Goal: Information Seeking & Learning: Learn about a topic

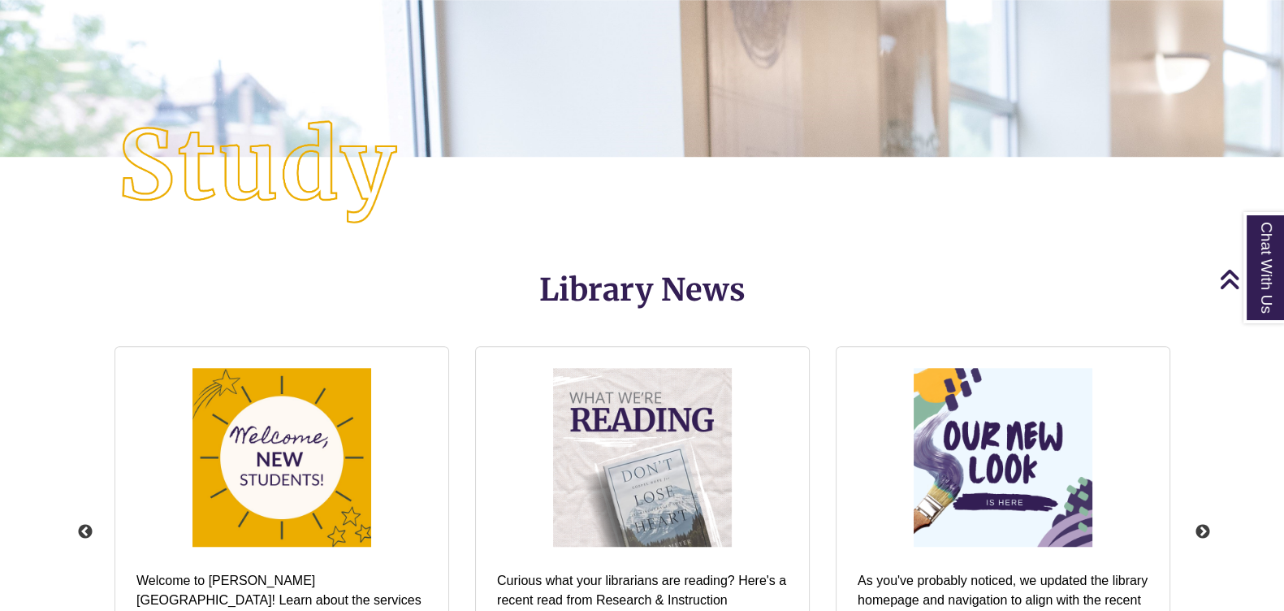
scroll to position [1827, 0]
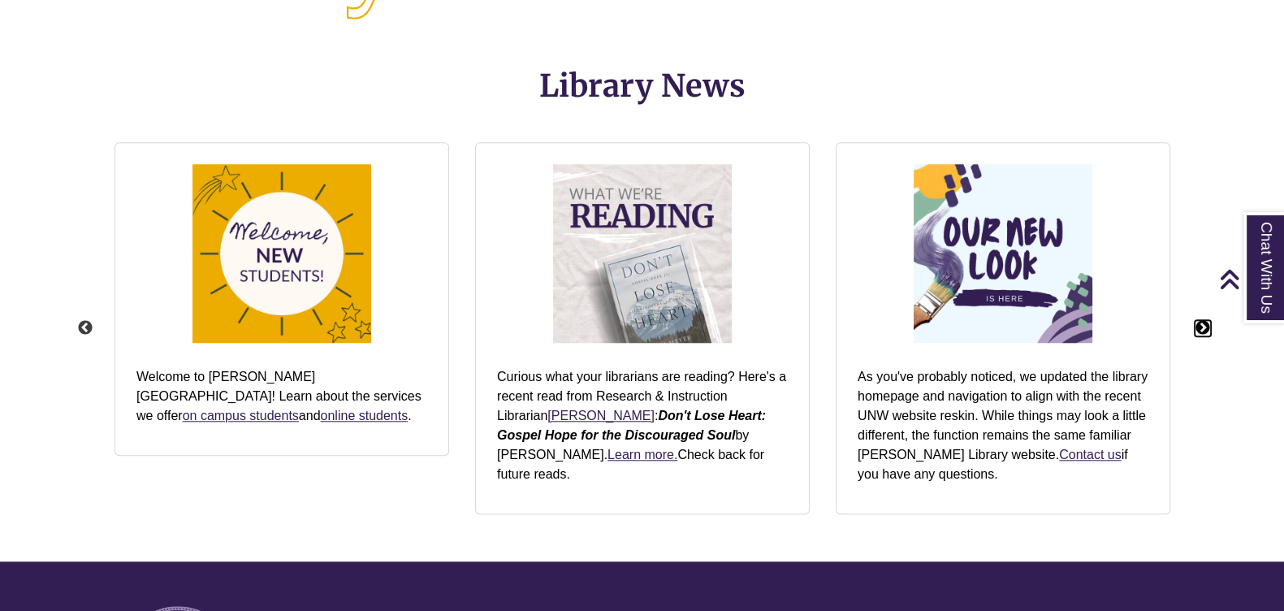
click at [1206, 326] on button "Next" at bounding box center [1202, 328] width 16 height 16
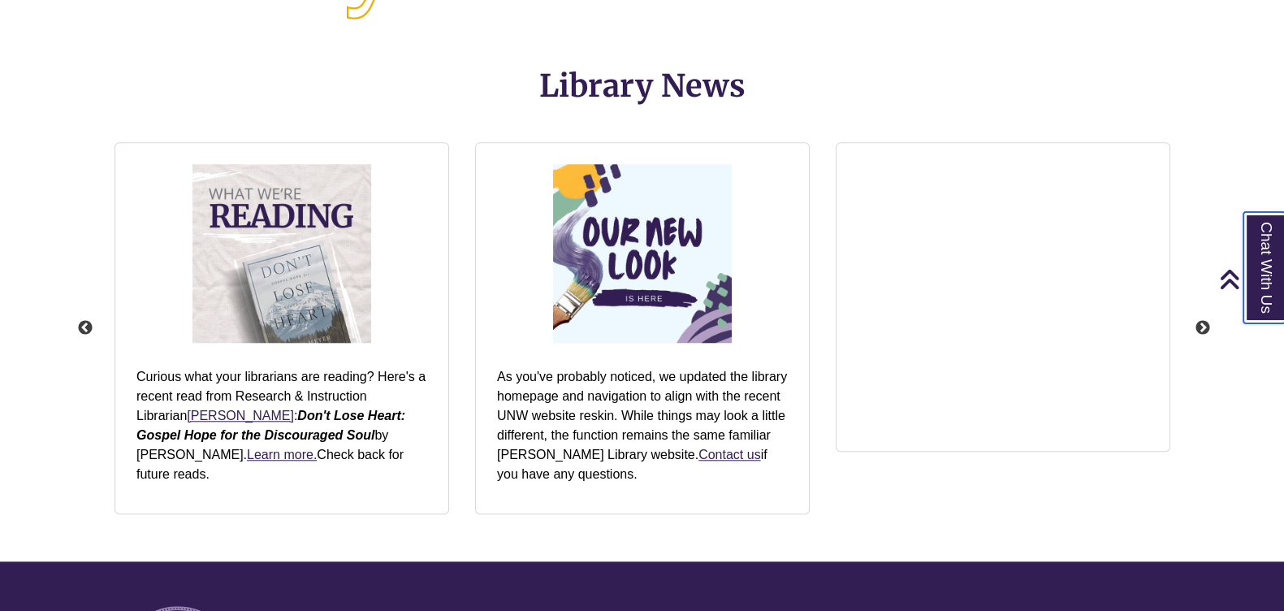
scroll to position [1725, 0]
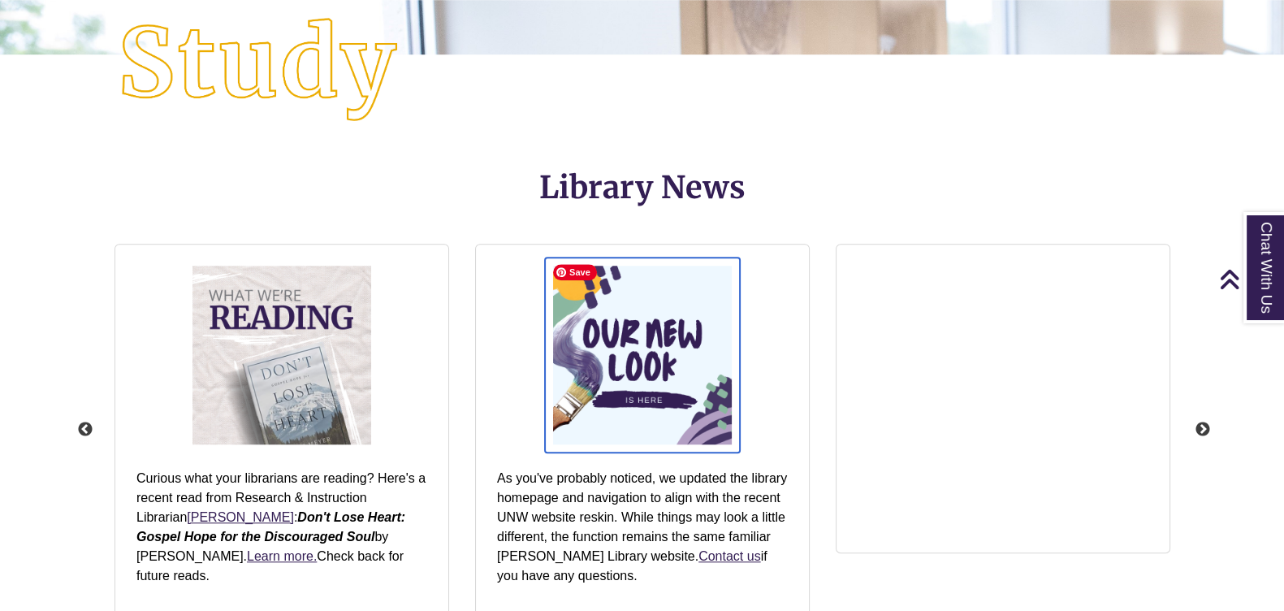
click at [622, 414] on img "slideshow" at bounding box center [642, 354] width 195 height 195
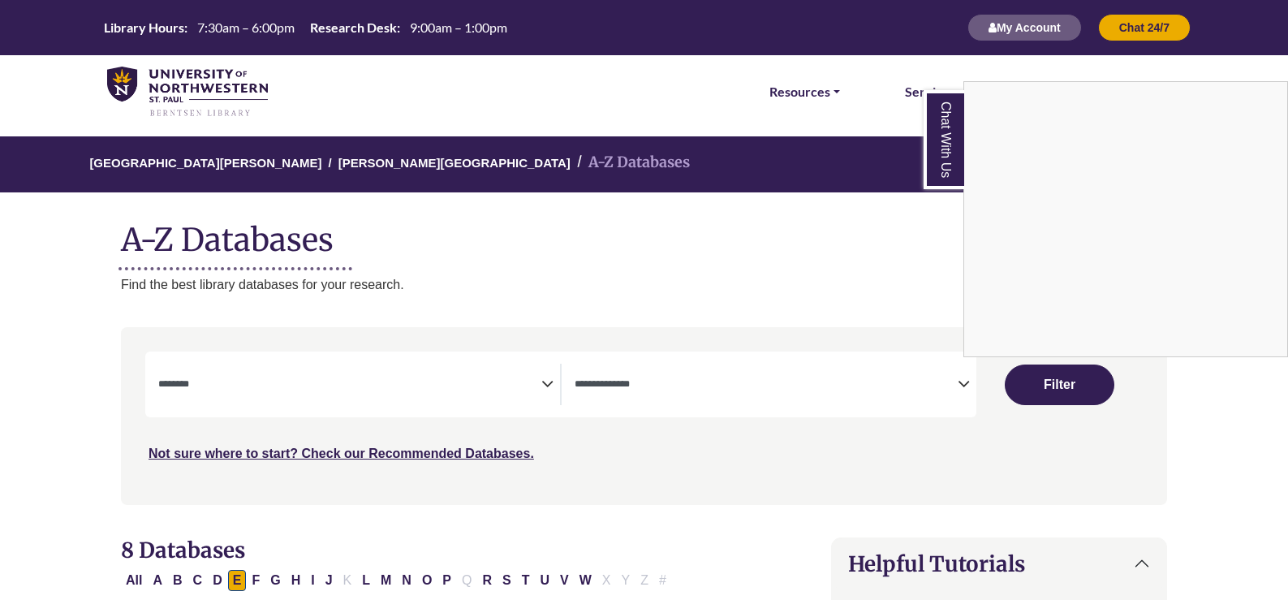
select select "Database Subject Filter"
select select "Database Types Filter"
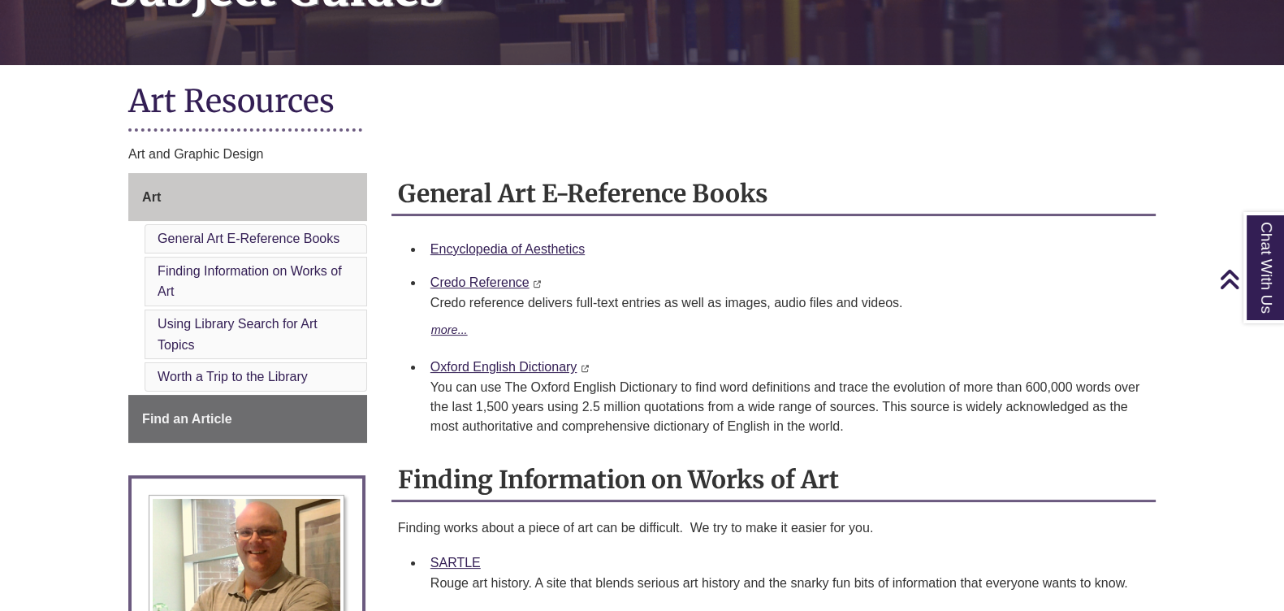
scroll to position [405, 0]
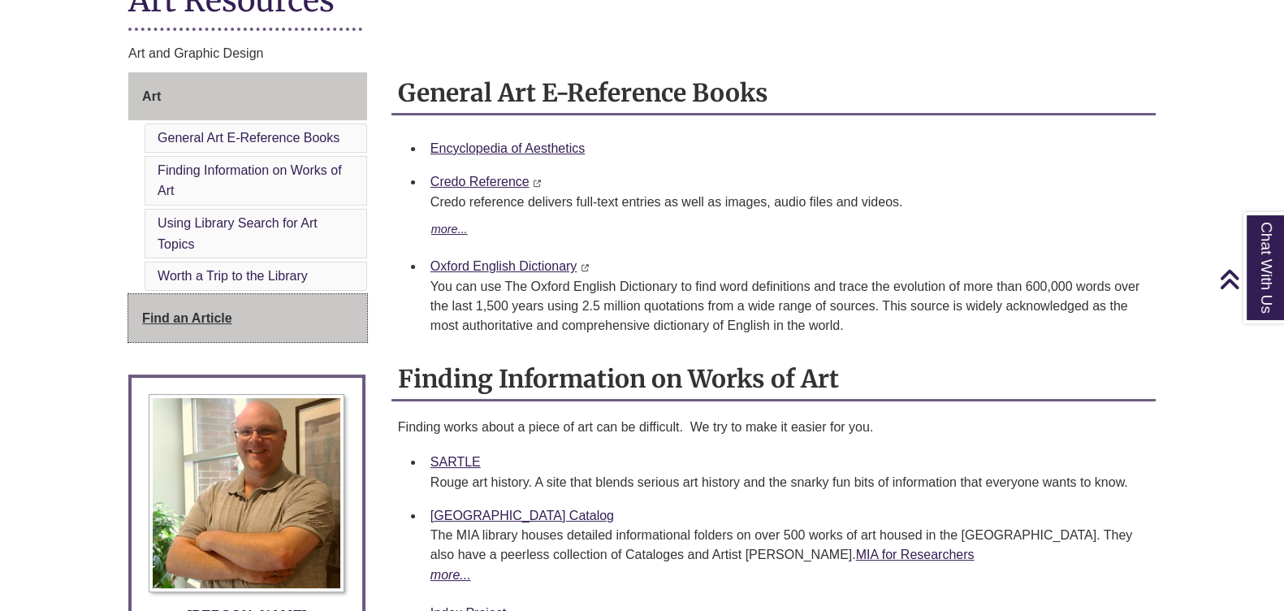
click at [193, 322] on link "Find an Article" at bounding box center [247, 318] width 239 height 49
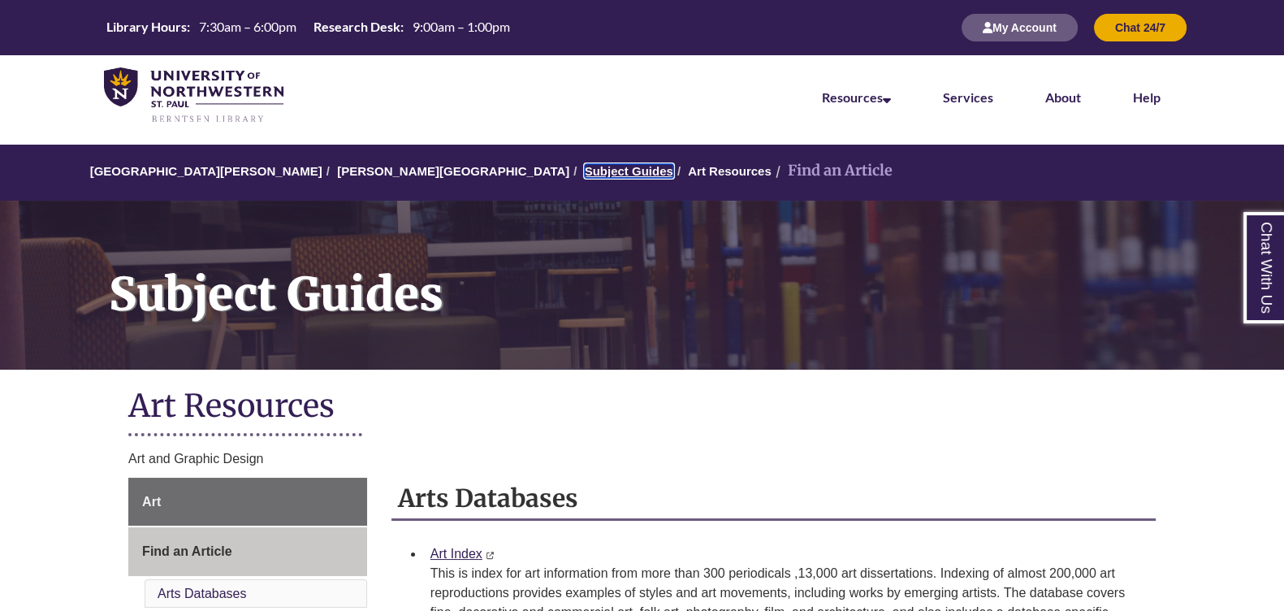
click at [585, 166] on link "Subject Guides" at bounding box center [629, 171] width 88 height 14
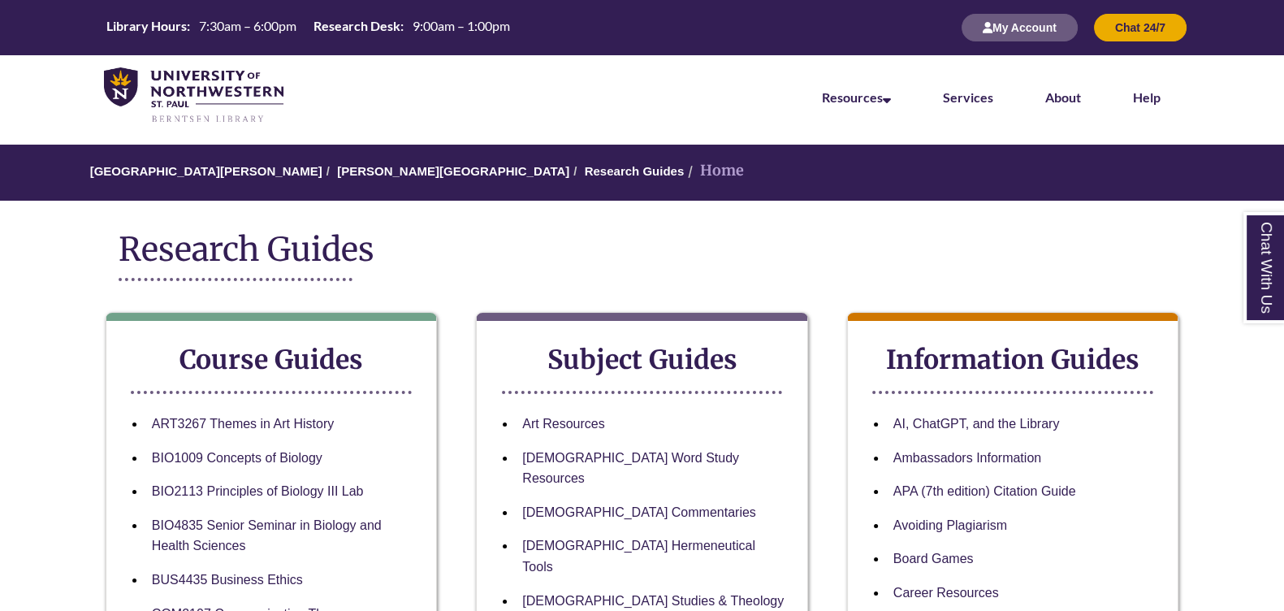
scroll to position [202, 0]
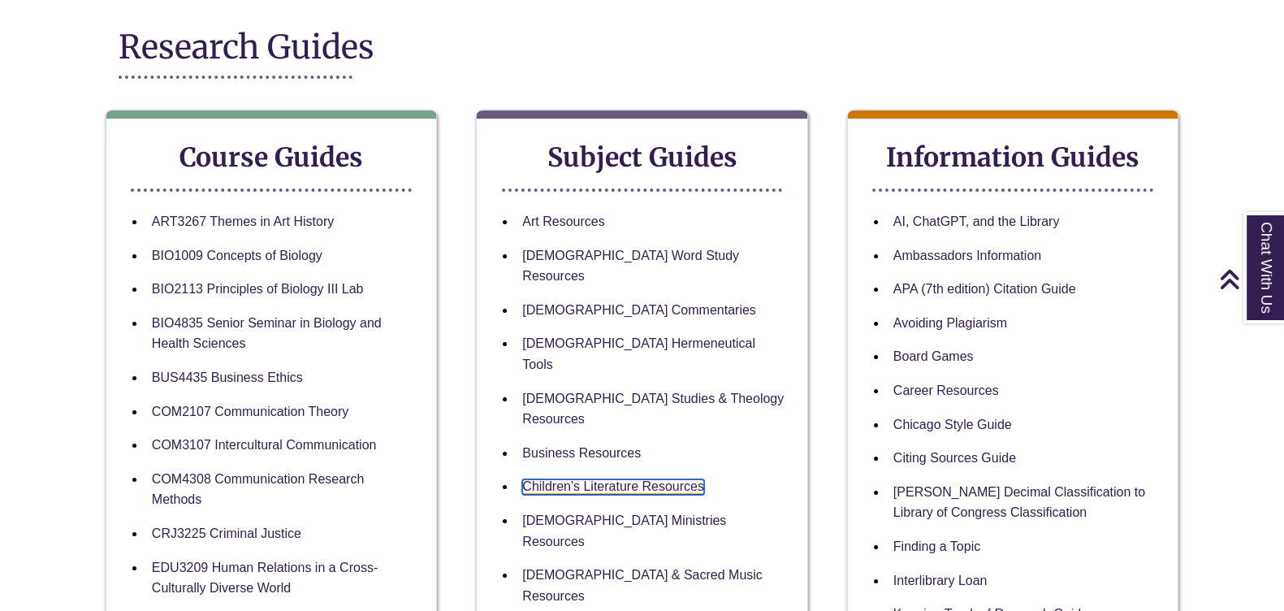
click at [605, 479] on link "Children's Literature Resources" at bounding box center [613, 486] width 182 height 15
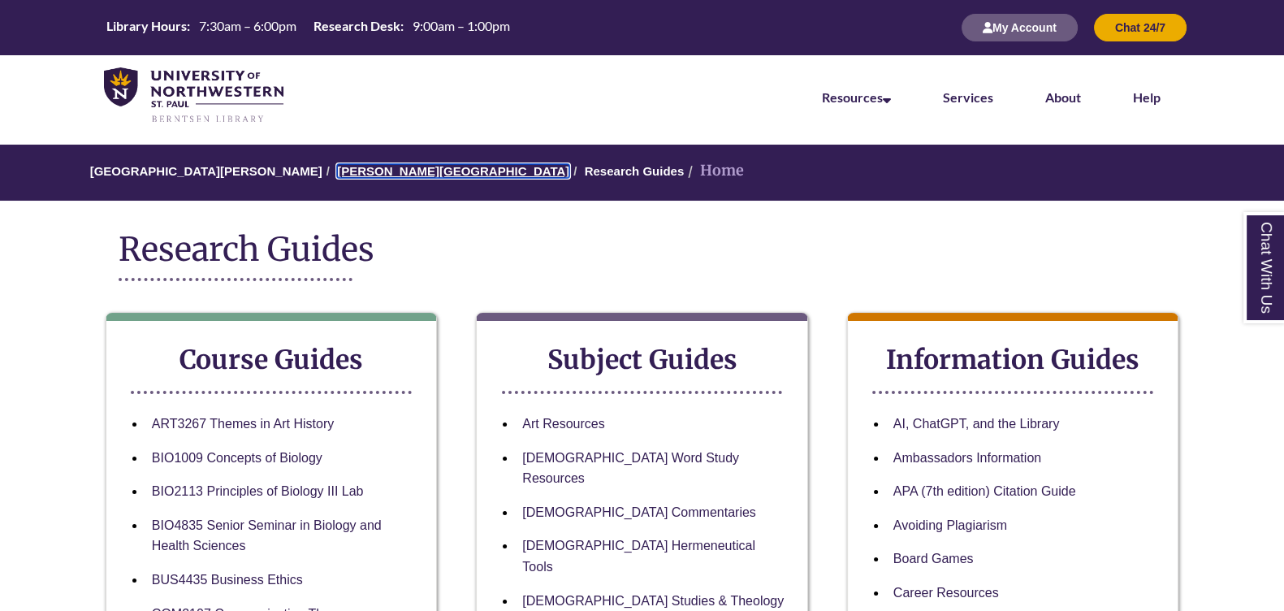
click at [337, 171] on link "[PERSON_NAME][GEOGRAPHIC_DATA]" at bounding box center [453, 171] width 232 height 14
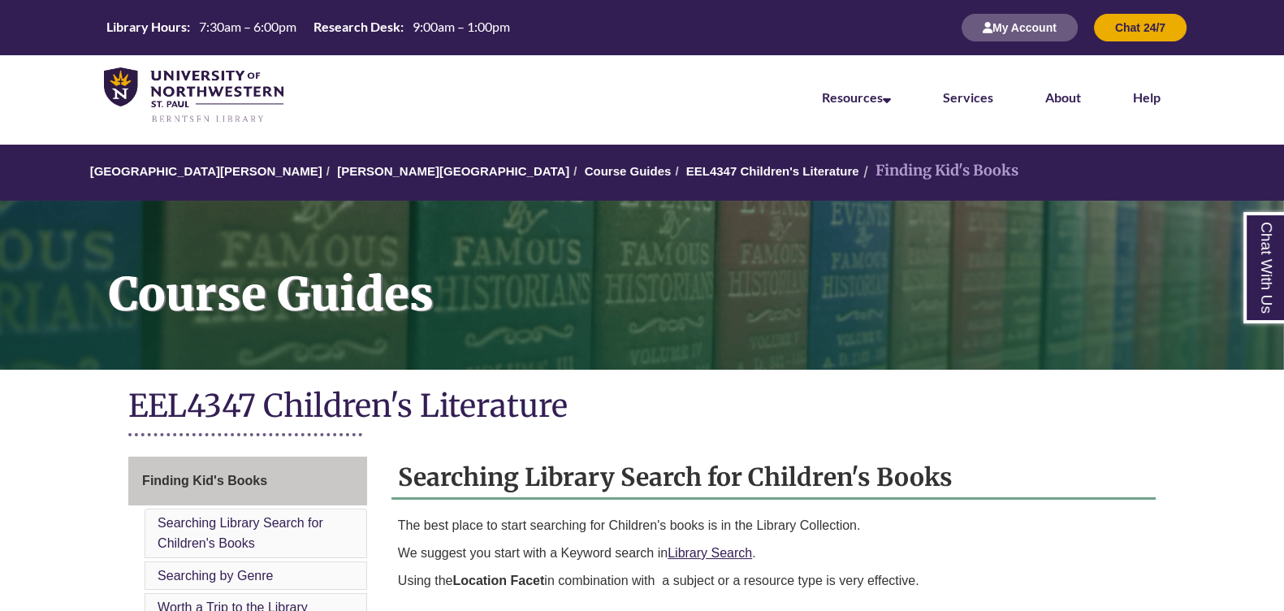
click at [779, 383] on div "EEL4347 Children's Literature" at bounding box center [641, 415] width 1027 height 67
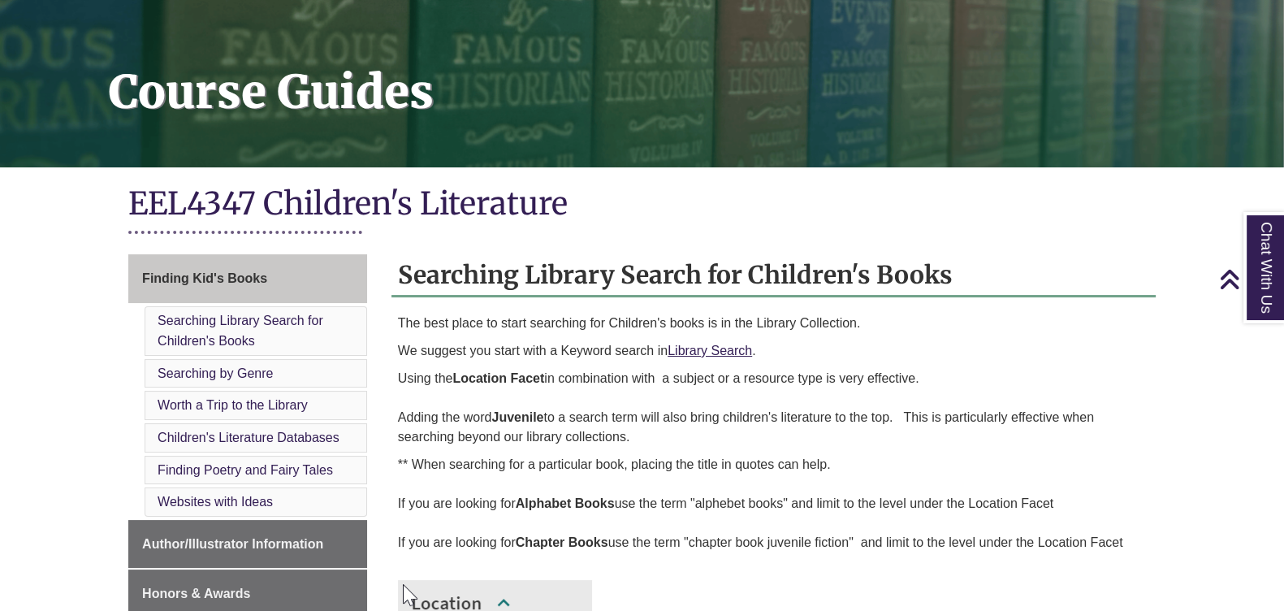
click at [582, 279] on h2 "Searching Library Search for Children's Books" at bounding box center [773, 275] width 764 height 43
click at [606, 276] on h2 "Searching Library Search for Children's Books" at bounding box center [773, 275] width 764 height 43
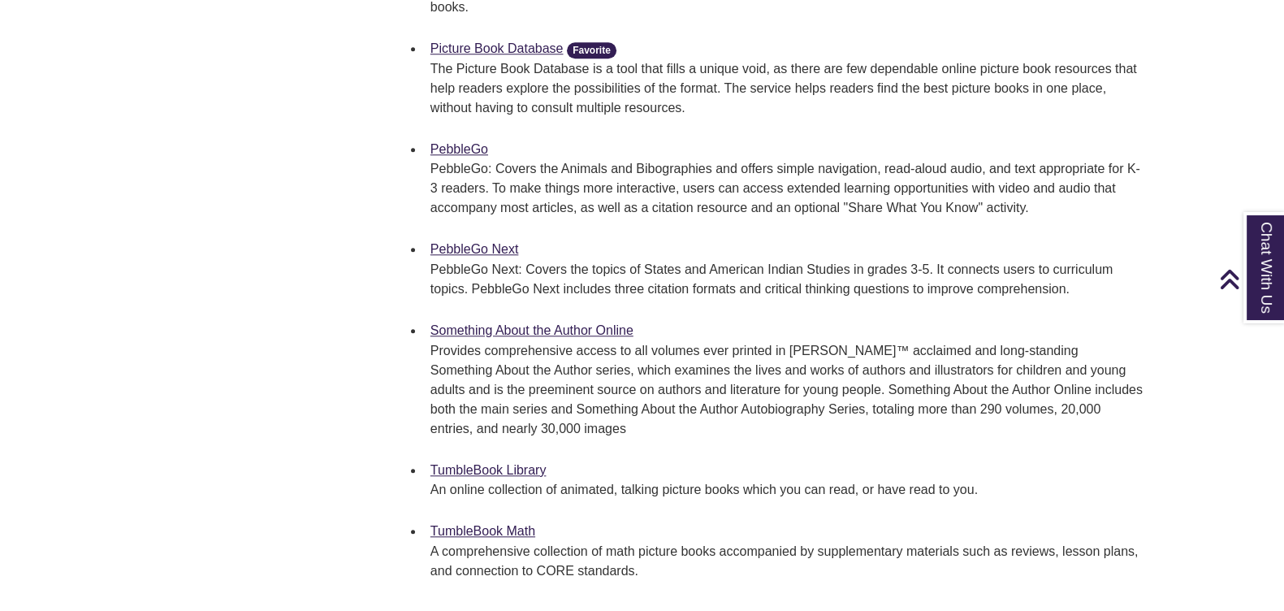
scroll to position [2030, 0]
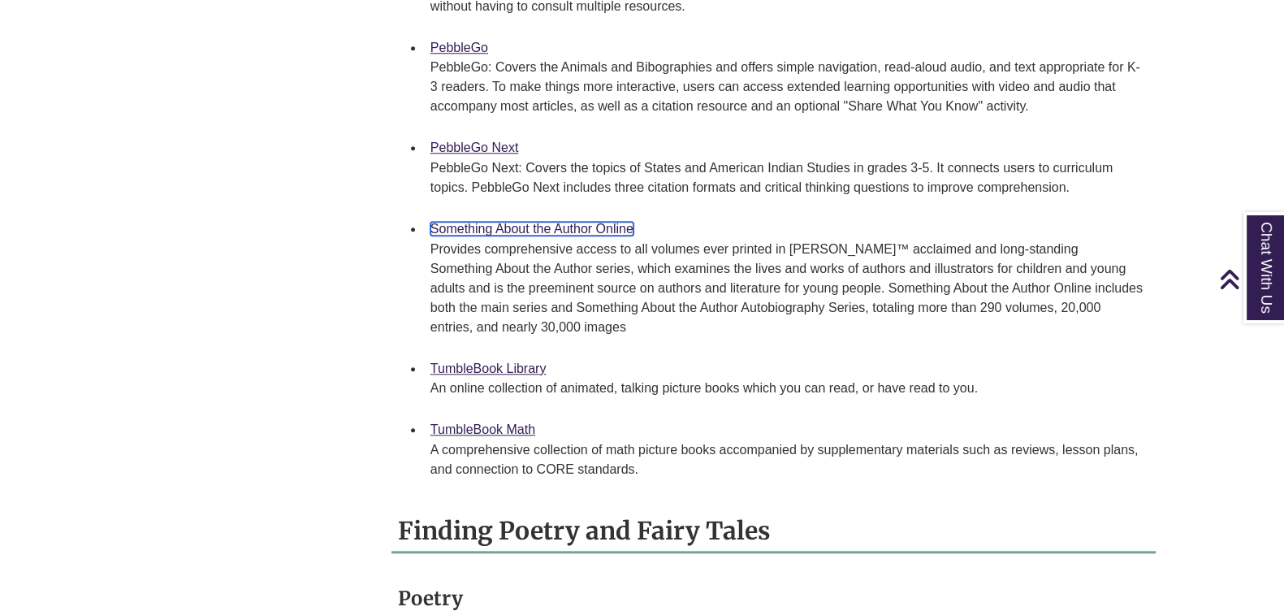
click at [460, 235] on link "Something About the Author Online" at bounding box center [531, 229] width 203 height 14
click at [545, 235] on link "Something About the Author Online" at bounding box center [531, 229] width 203 height 14
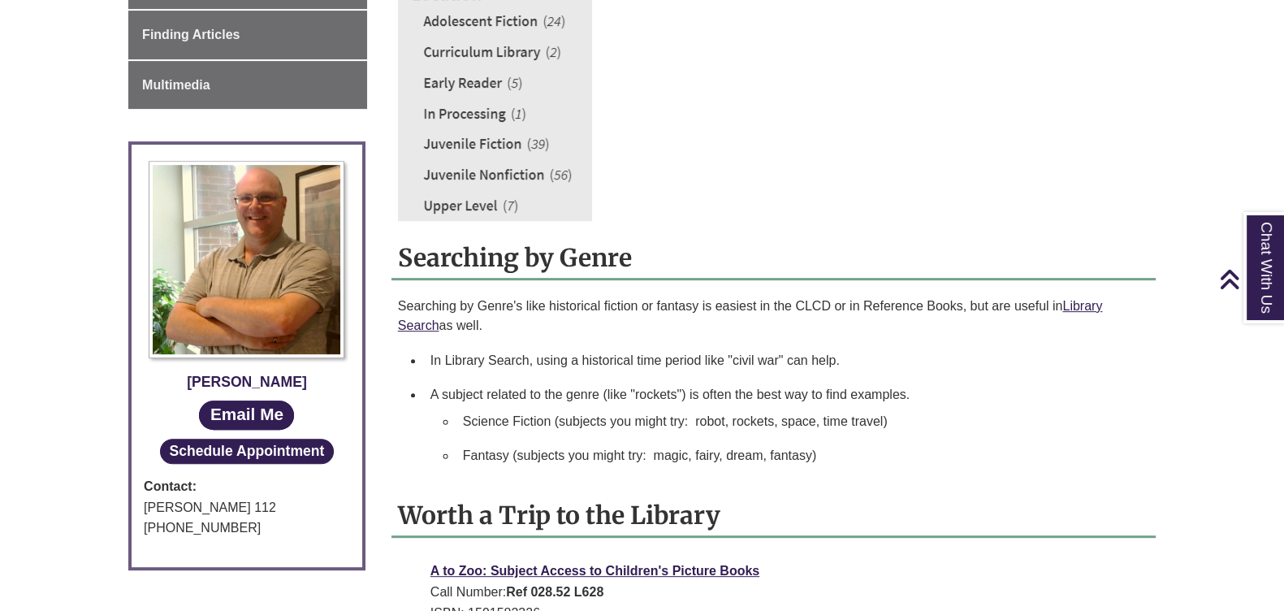
scroll to position [710, 0]
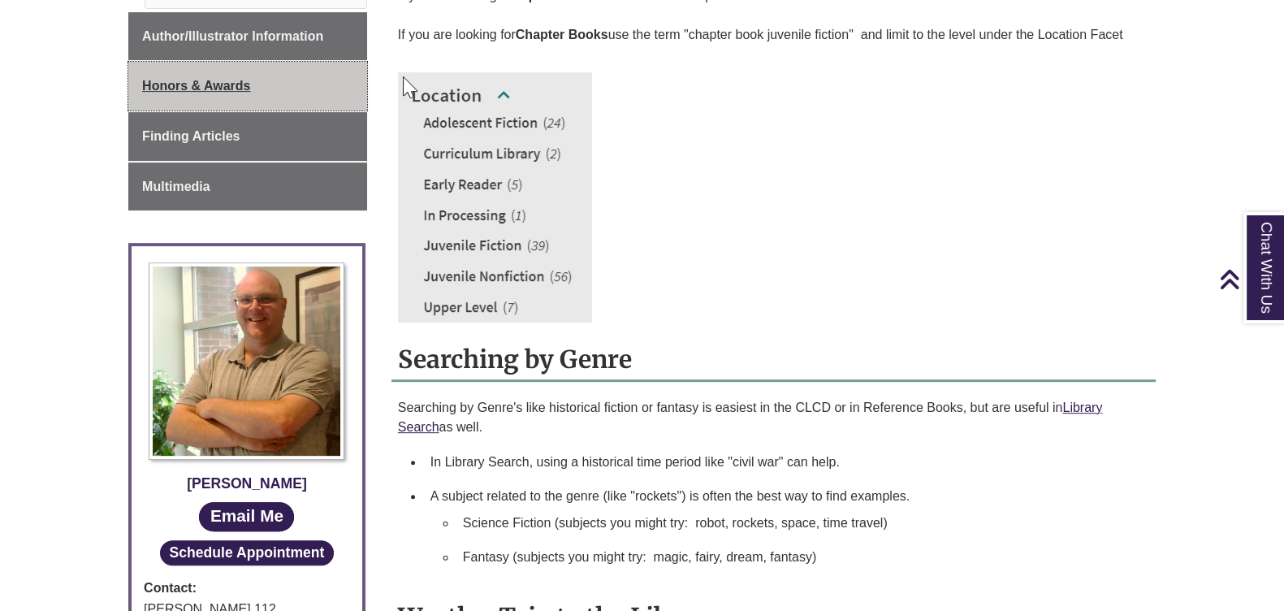
click at [186, 79] on span "Honors & Awards" at bounding box center [196, 86] width 108 height 14
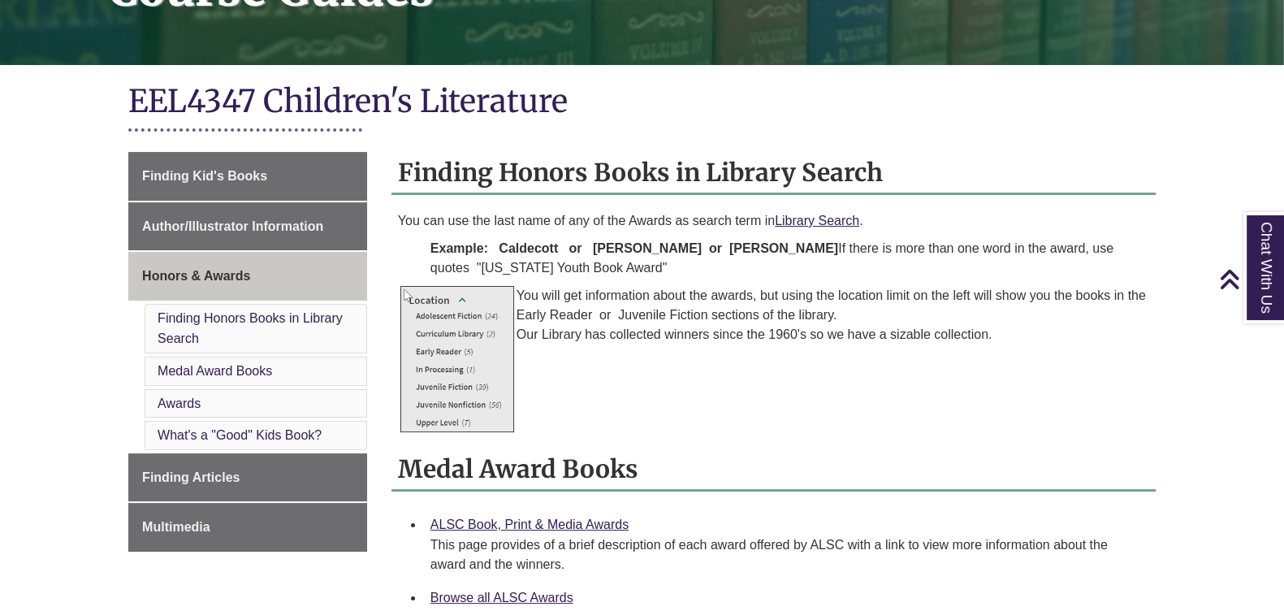
scroll to position [405, 0]
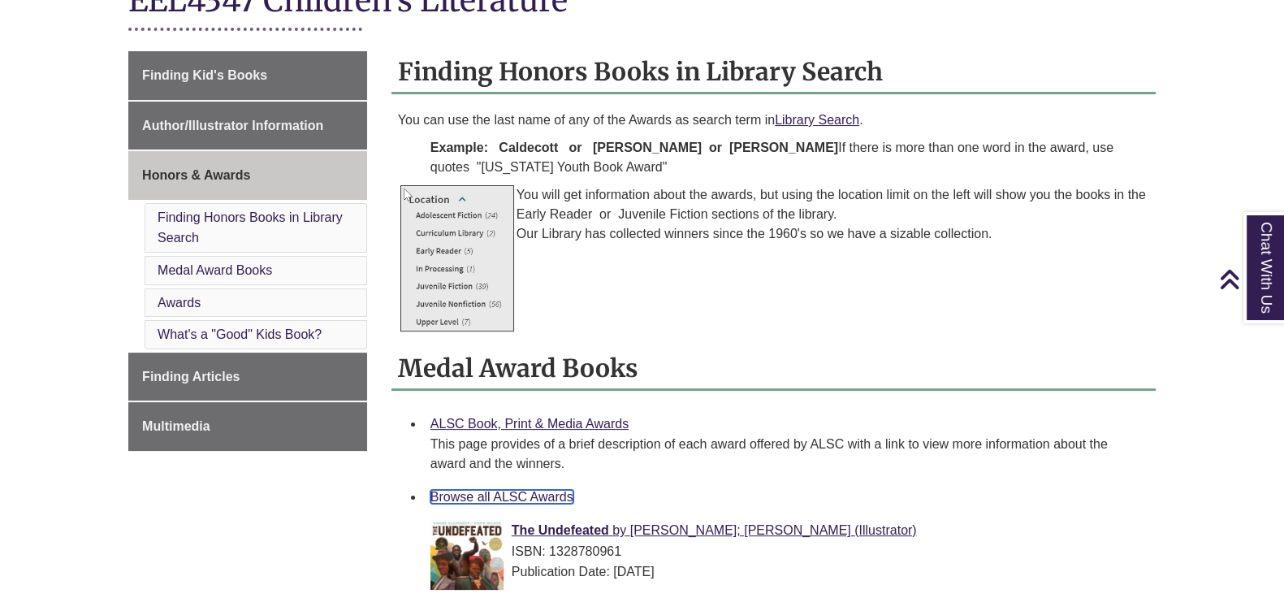
click at [455, 494] on link "Browse all ALSC Awards" at bounding box center [501, 497] width 143 height 14
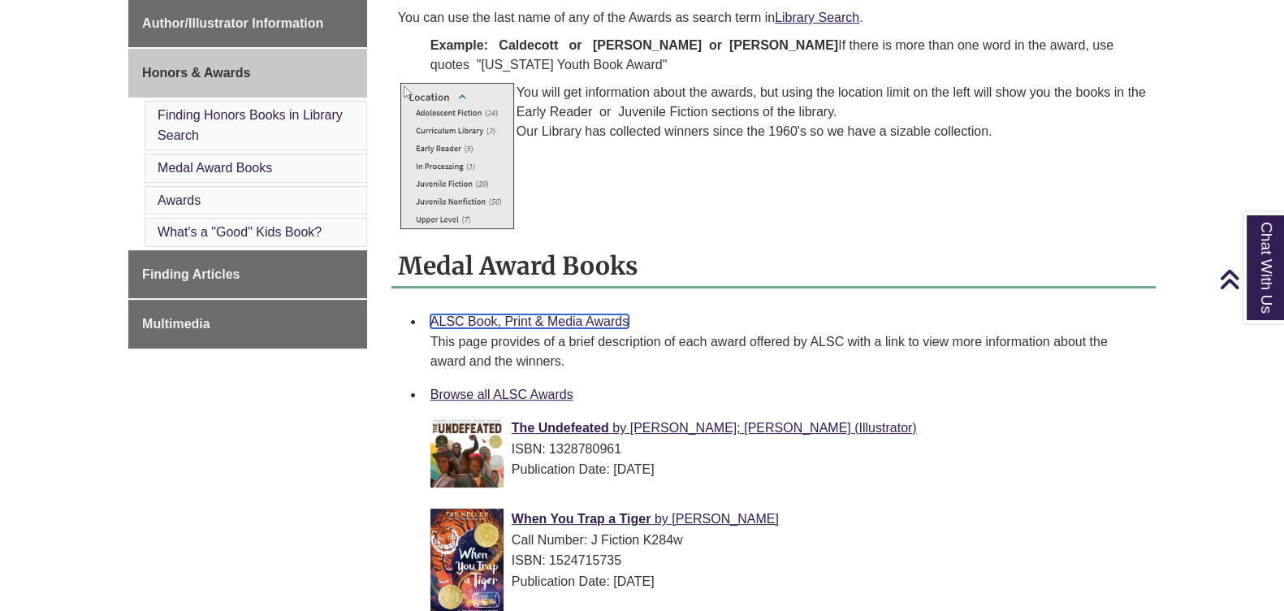
click at [536, 315] on link "ALSC Book, Print & Media Awards" at bounding box center [529, 321] width 198 height 14
click at [680, 396] on div "Browse all ALSC Awards" at bounding box center [786, 394] width 712 height 21
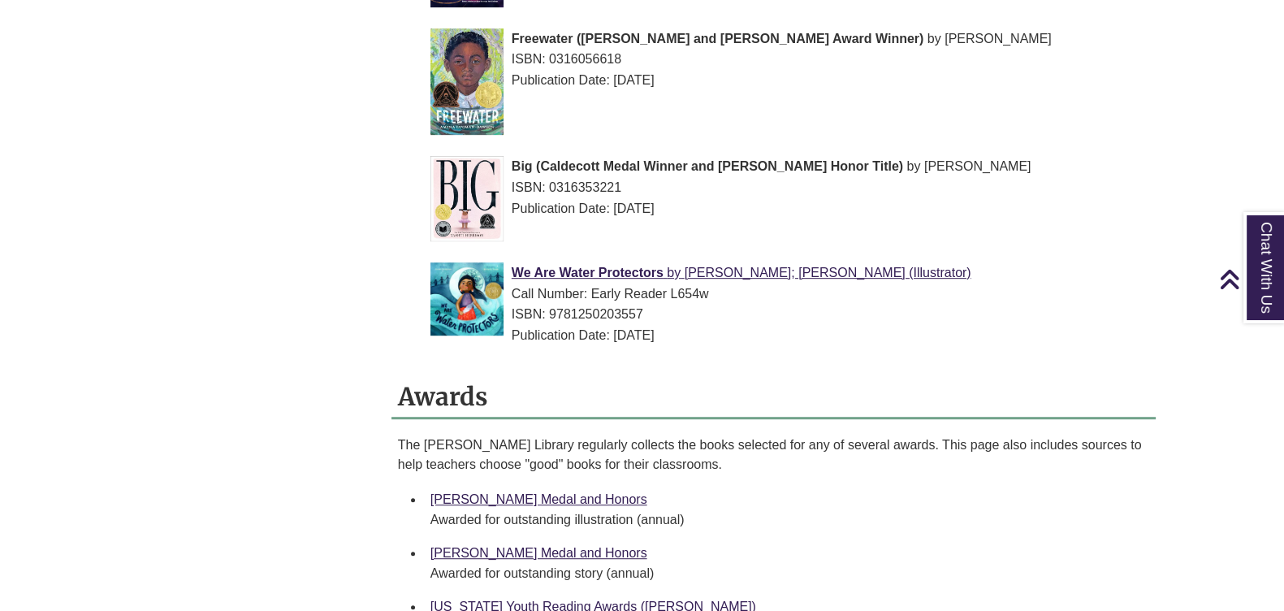
scroll to position [1319, 0]
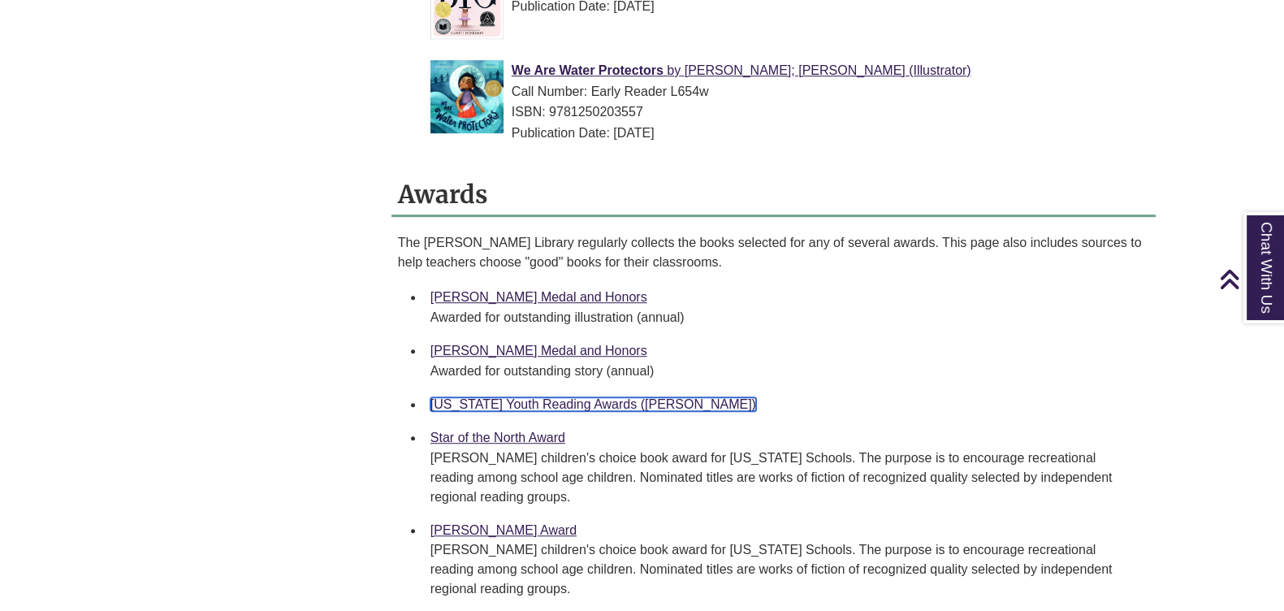
click at [499, 397] on link "Minnesota Youth Reading Awards (MYRA)" at bounding box center [593, 404] width 326 height 14
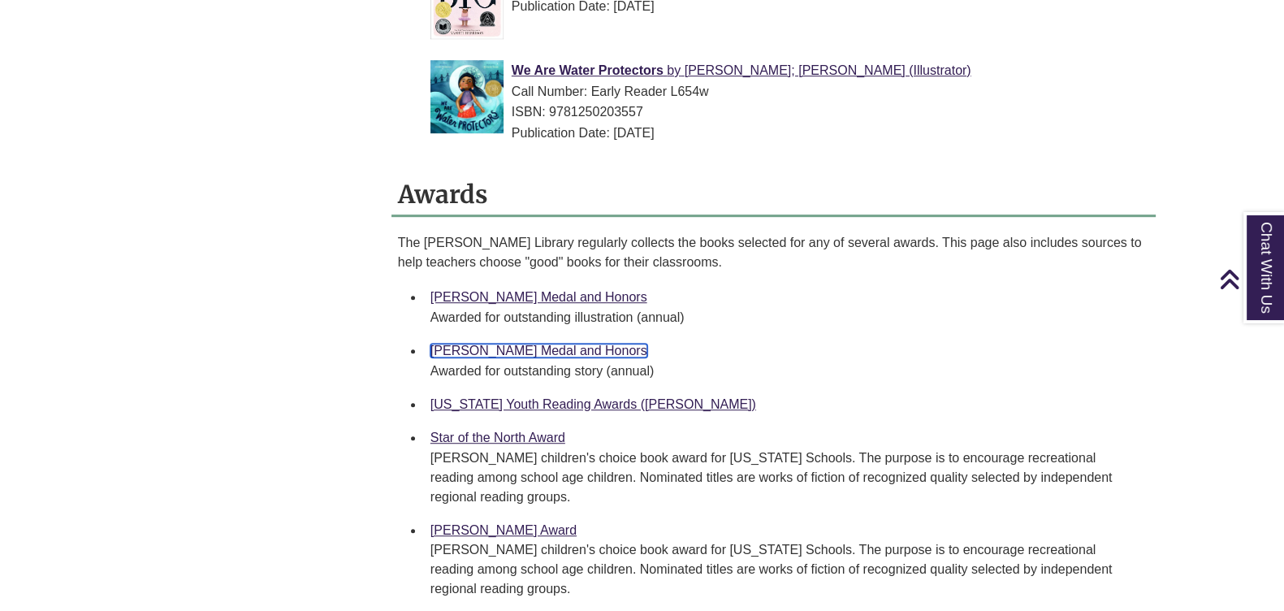
click at [447, 346] on link "John Newbery Medal and Honors" at bounding box center [538, 350] width 217 height 14
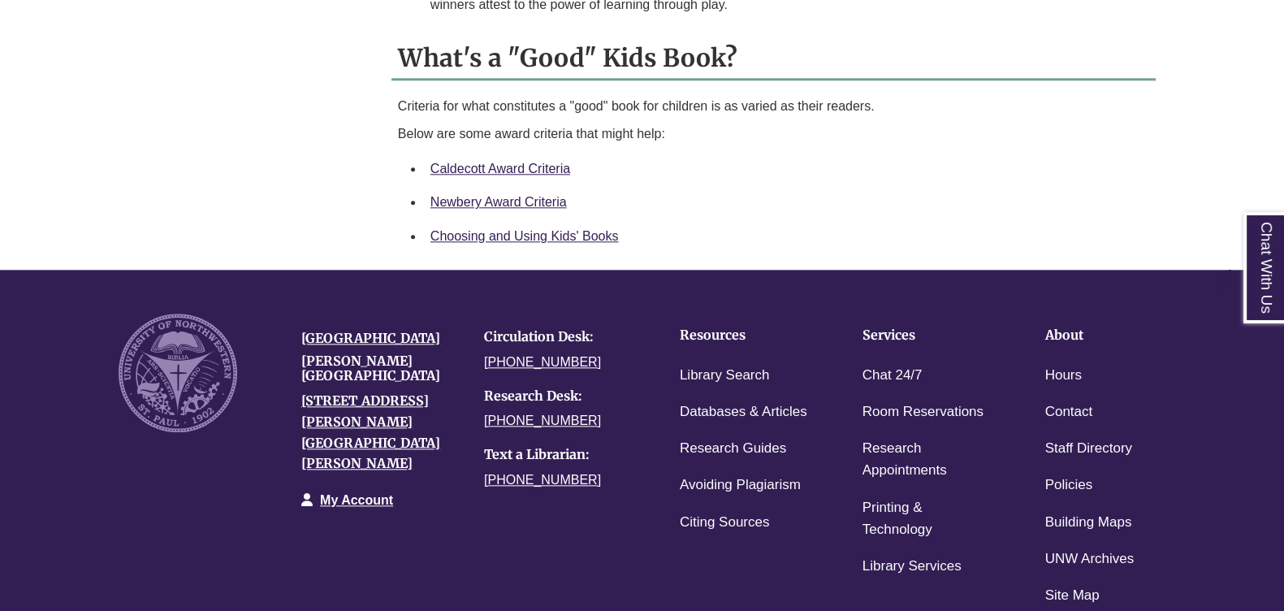
scroll to position [2411, 0]
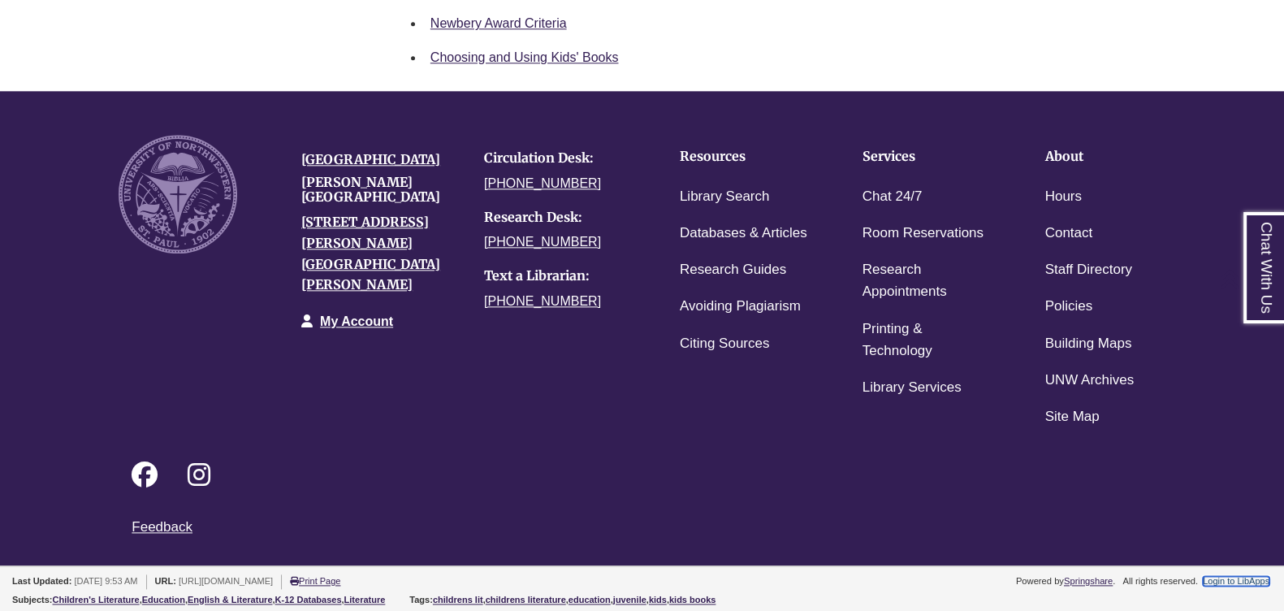
click at [1218, 577] on link "Login to LibApps" at bounding box center [1235, 581] width 67 height 10
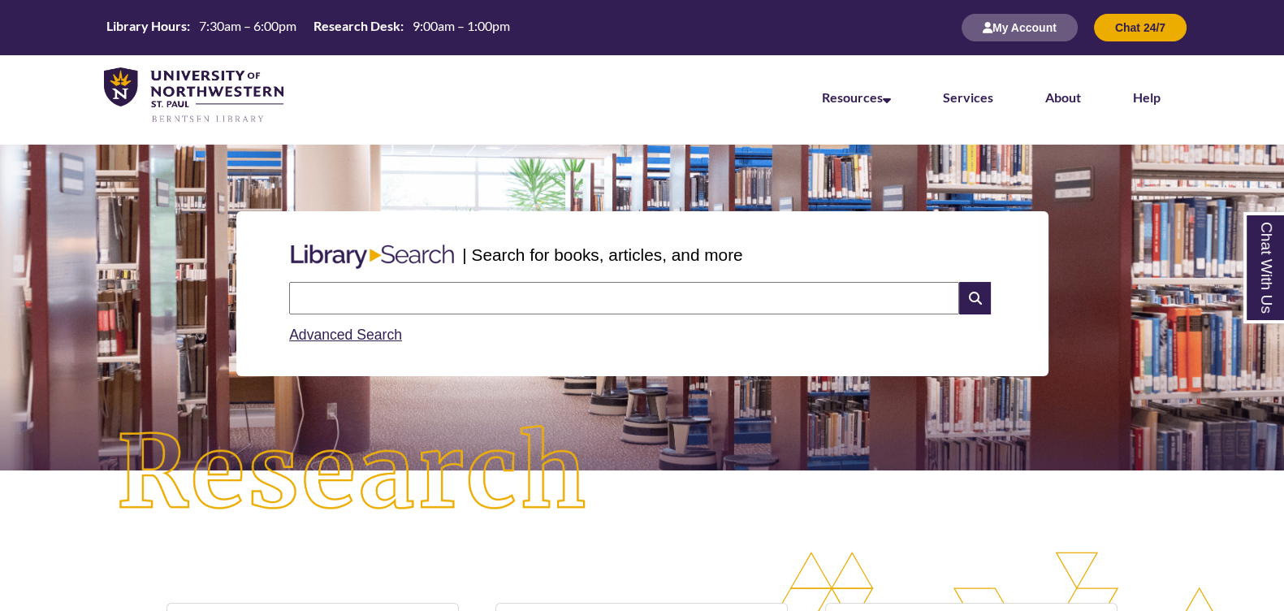
click at [410, 313] on input "text" at bounding box center [624, 298] width 670 height 32
type input "**********"
